Goal: Task Accomplishment & Management: Complete application form

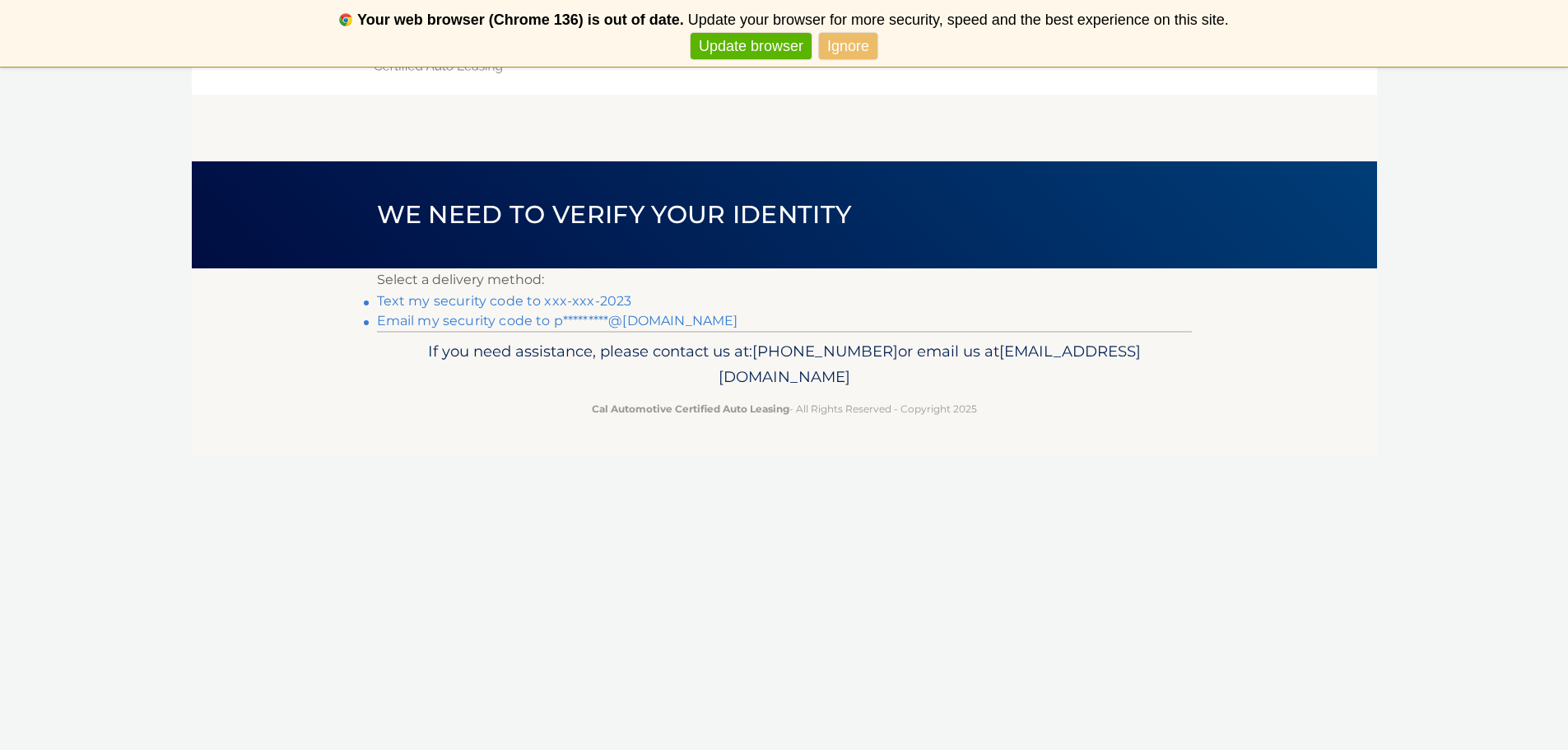
click at [542, 305] on link "Text my security code to xxx-xxx-2023" at bounding box center [505, 301] width 256 height 16
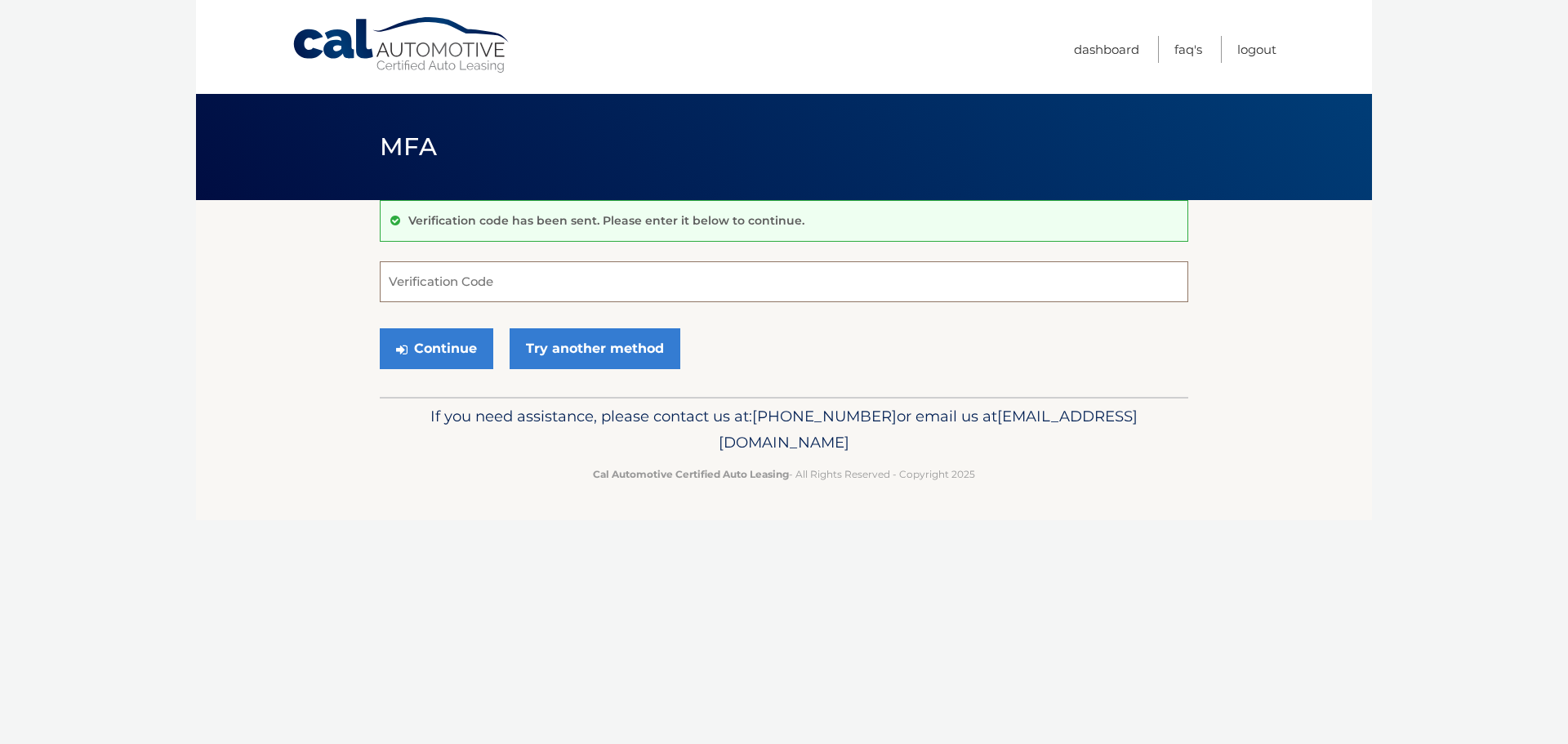
click at [486, 287] on input "Verification Code" at bounding box center [783, 281] width 808 height 41
type input "487611"
click at [465, 353] on button "Continue" at bounding box center [436, 348] width 114 height 41
click at [448, 352] on button "Continue" at bounding box center [436, 348] width 114 height 41
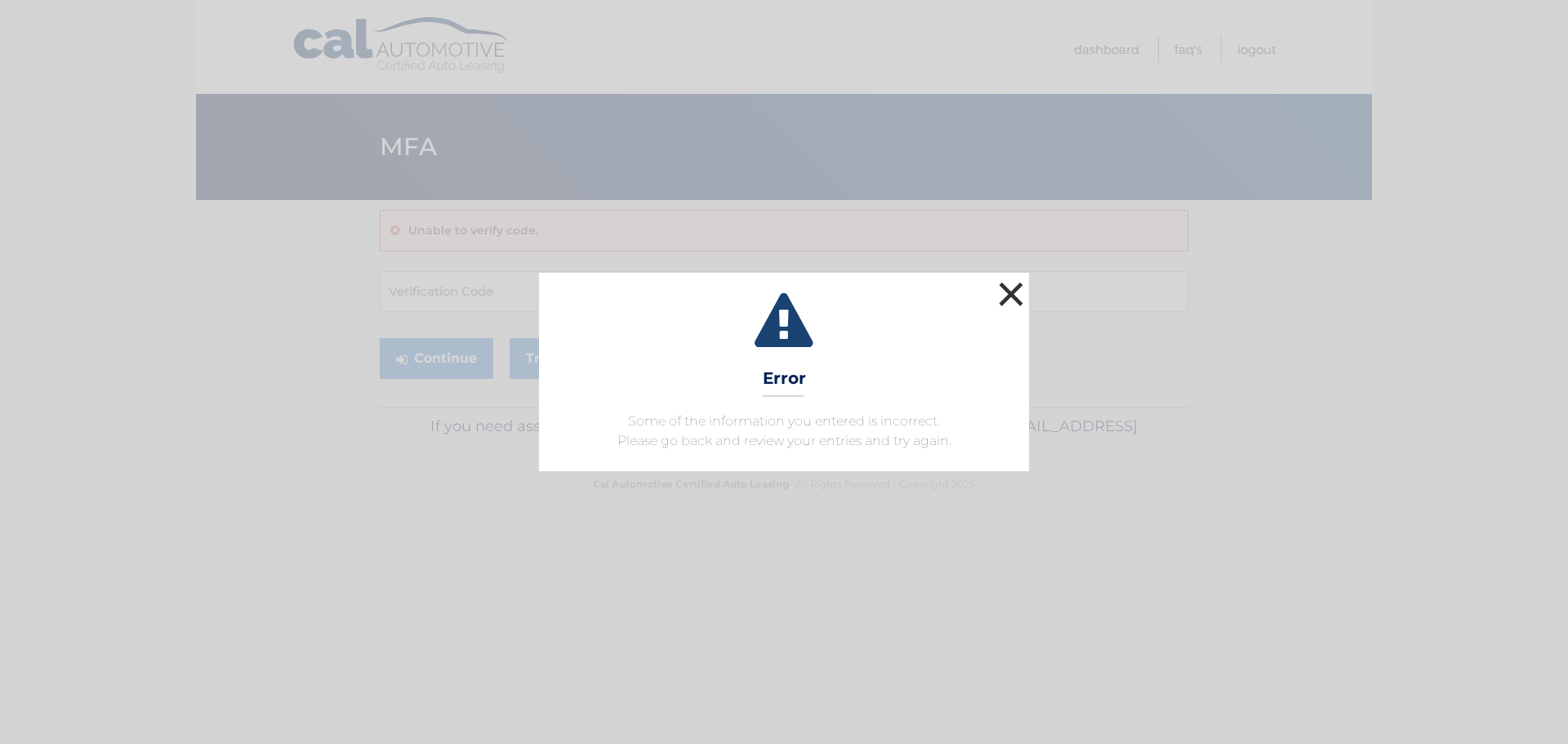
click at [999, 291] on button "×" at bounding box center [1011, 294] width 33 height 33
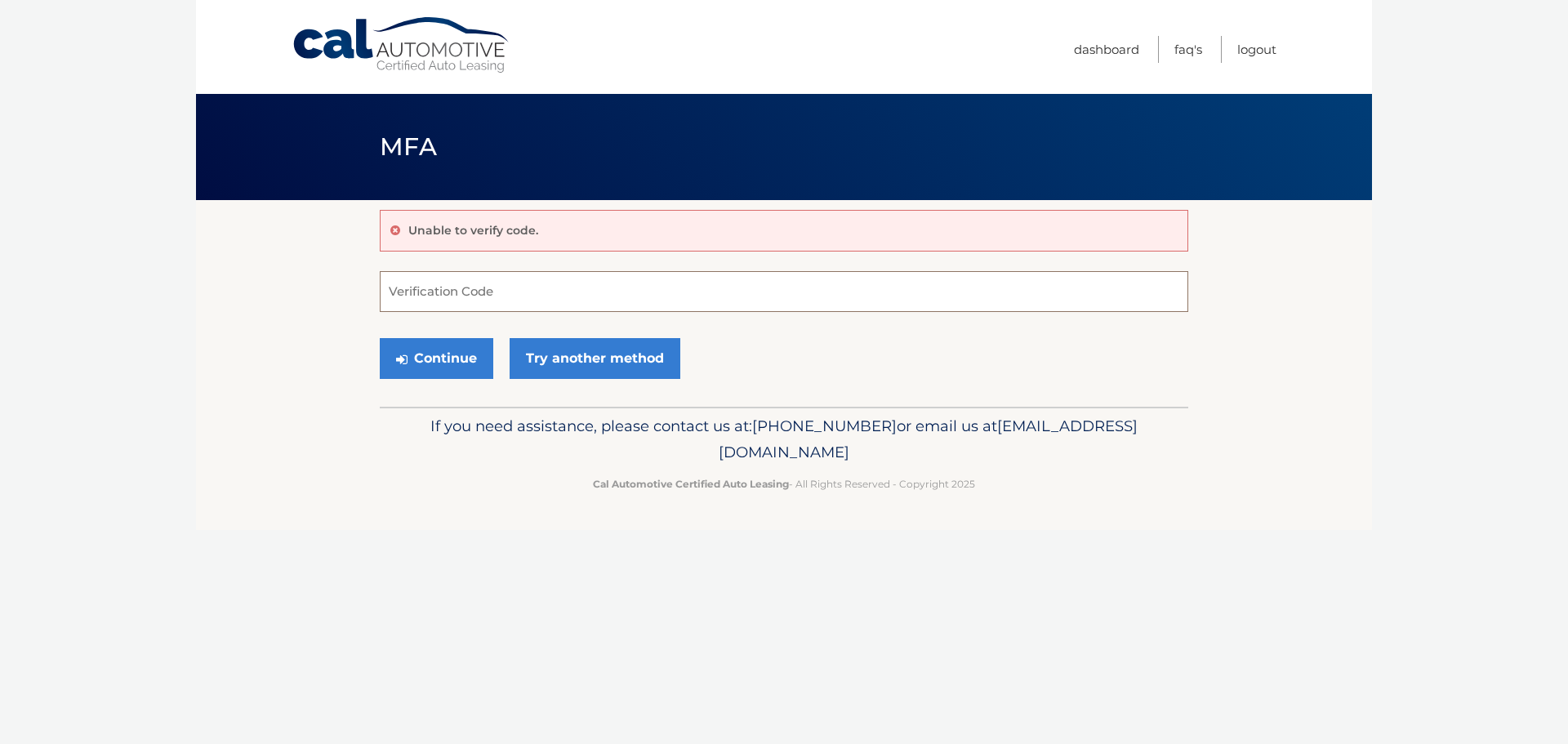
click at [444, 296] on input "Verification Code" at bounding box center [783, 291] width 808 height 41
type input "487611"
click at [408, 358] on button "Continue" at bounding box center [436, 358] width 114 height 41
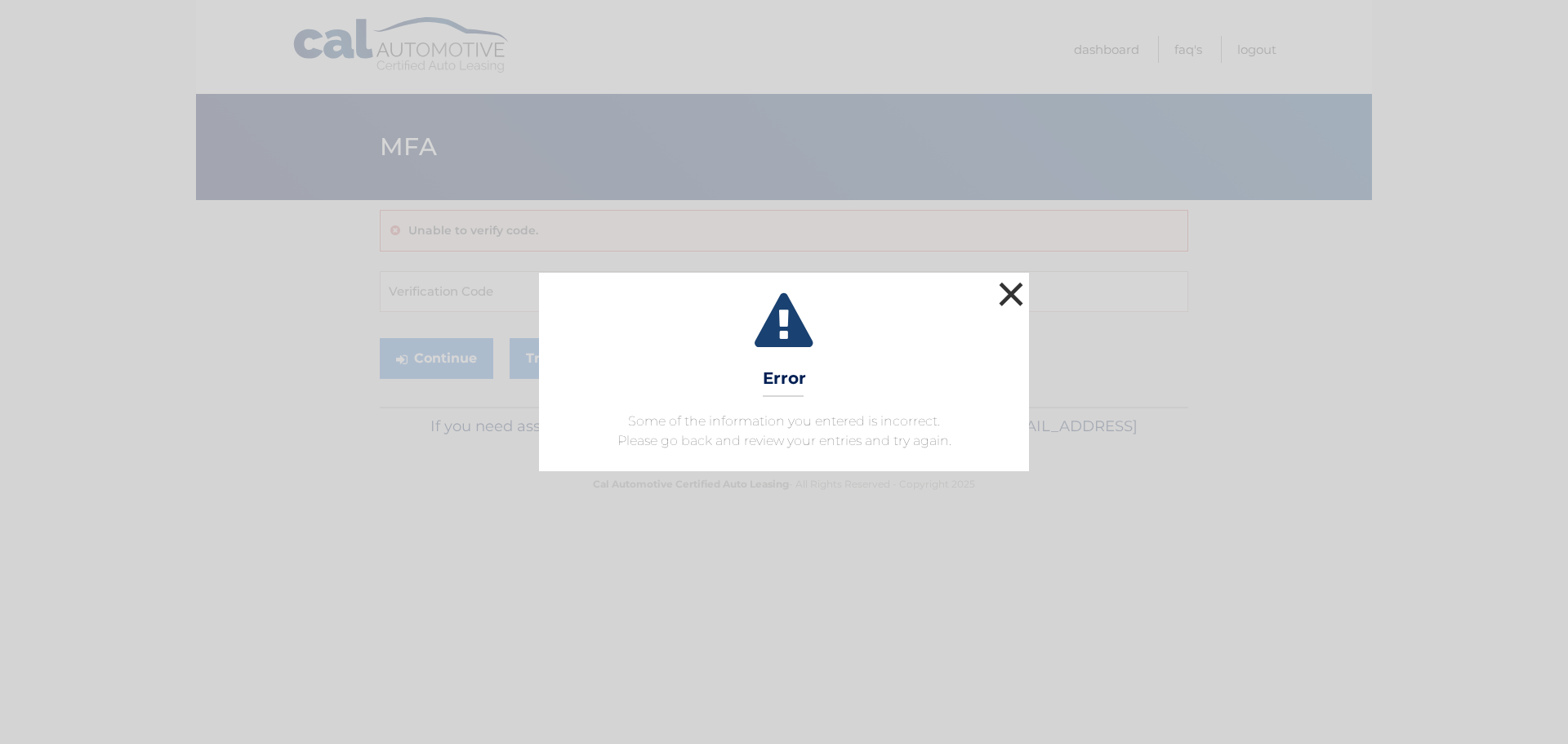
click at [1001, 287] on button "×" at bounding box center [1011, 294] width 33 height 33
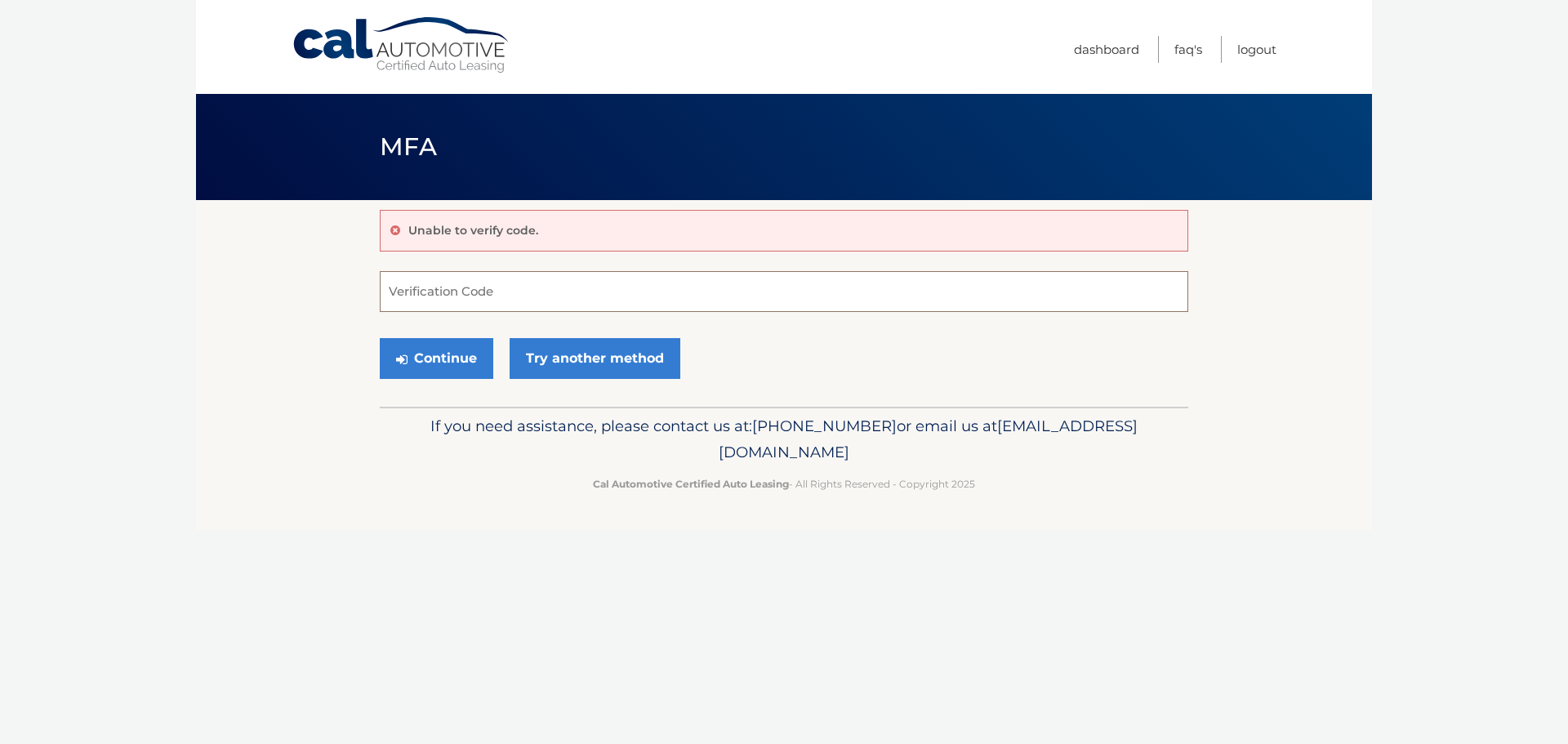
click at [433, 292] on input "Verification Code" at bounding box center [783, 291] width 808 height 41
type input "487611"
click at [449, 368] on button "Continue" at bounding box center [436, 358] width 114 height 41
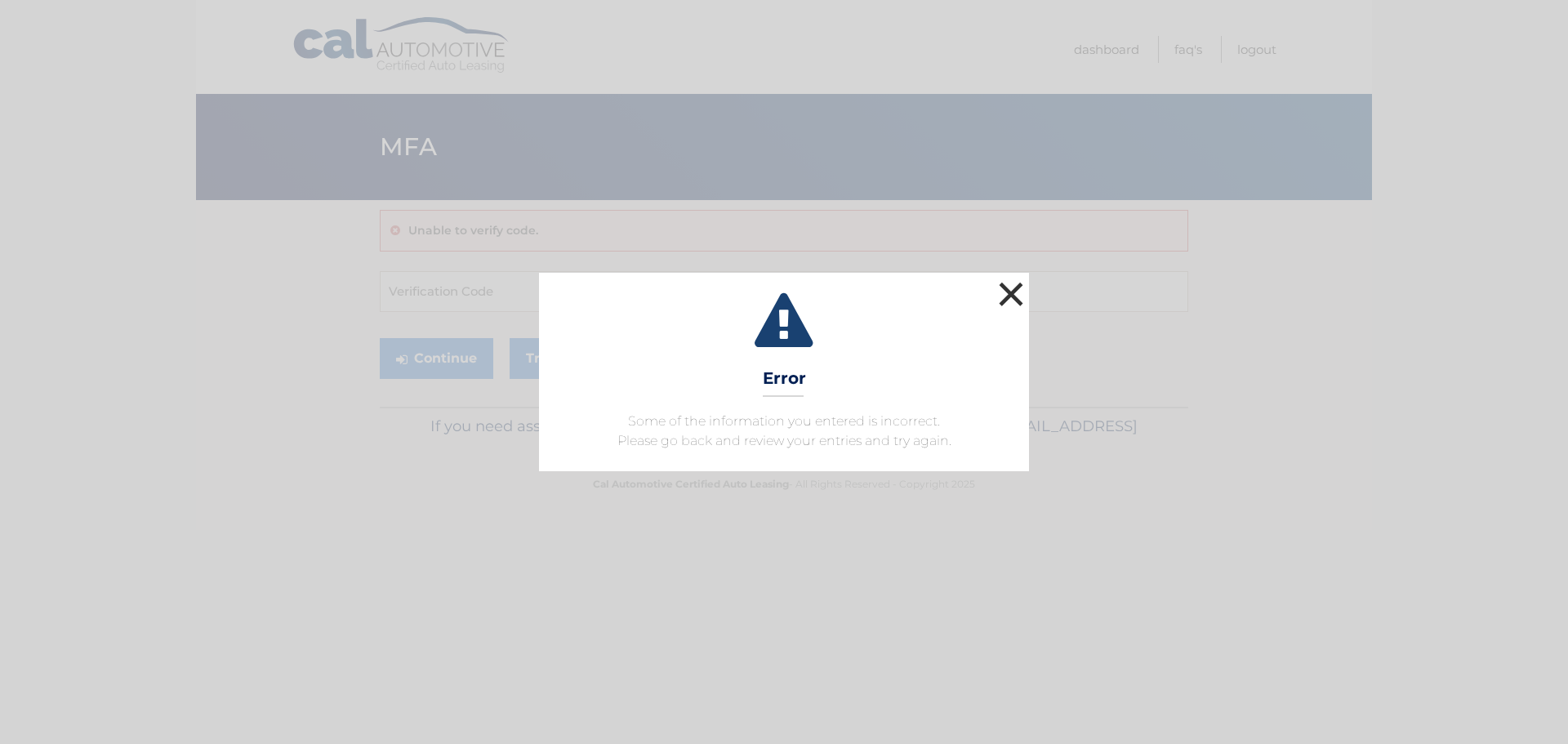
click at [1018, 293] on button "×" at bounding box center [1011, 294] width 33 height 33
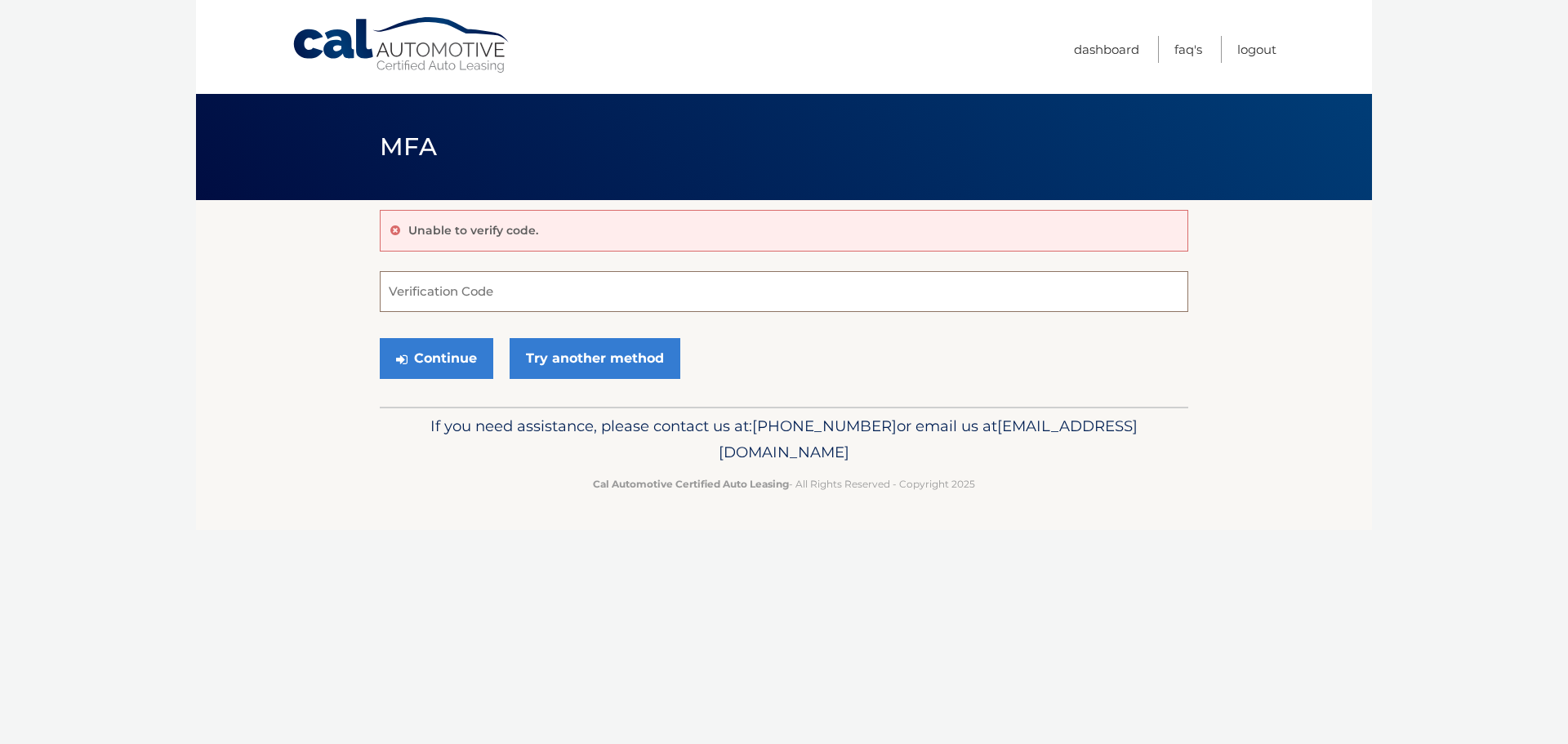
click at [1018, 293] on input "Verification Code" at bounding box center [783, 291] width 808 height 41
